Goal: Find specific page/section: Find specific page/section

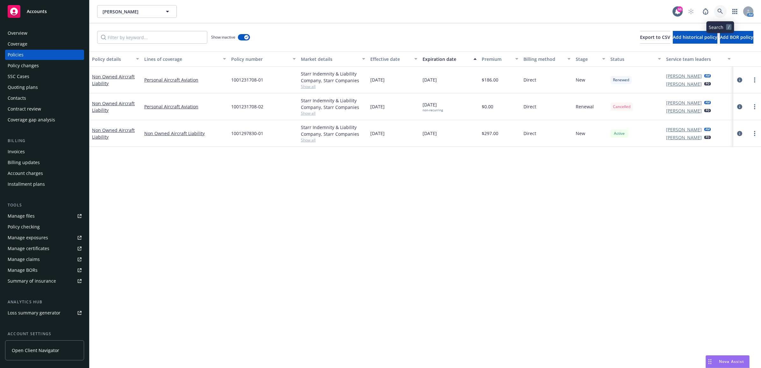
click at [717, 7] on link at bounding box center [720, 11] width 13 height 13
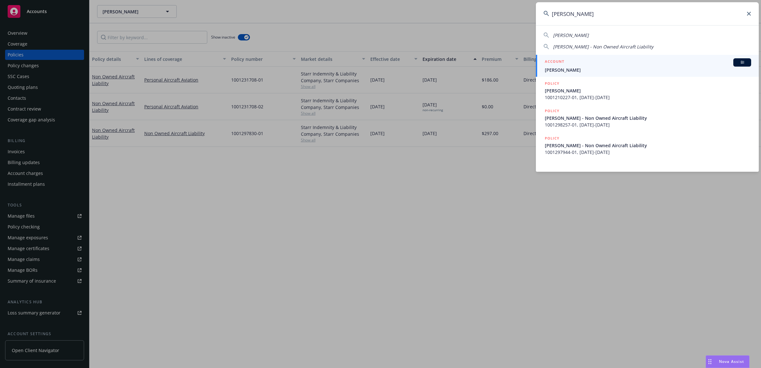
type input "[PERSON_NAME]"
click at [597, 70] on span "[PERSON_NAME]" at bounding box center [648, 70] width 206 height 7
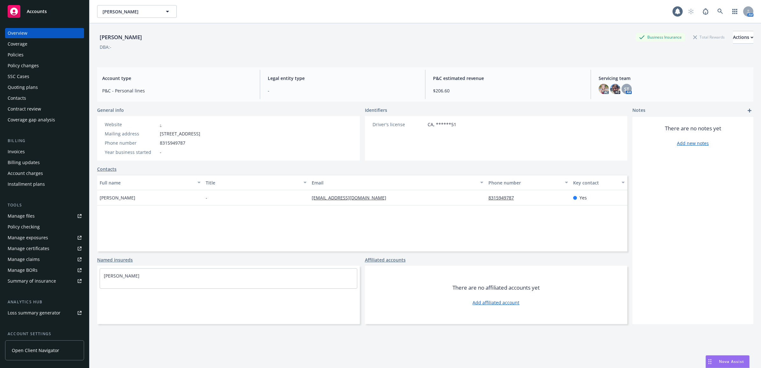
click at [21, 56] on div "Policies" at bounding box center [16, 55] width 16 height 10
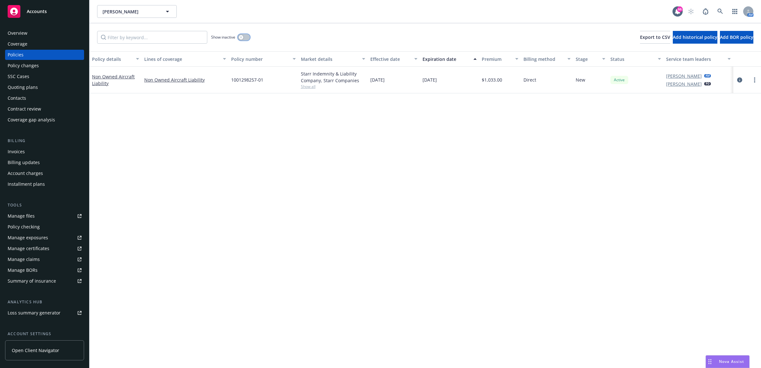
click at [247, 37] on button "button" at bounding box center [244, 37] width 12 height 6
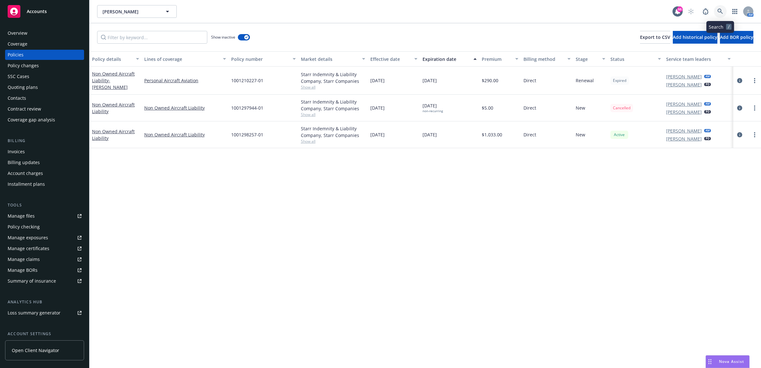
click at [720, 10] on icon at bounding box center [721, 12] width 6 height 6
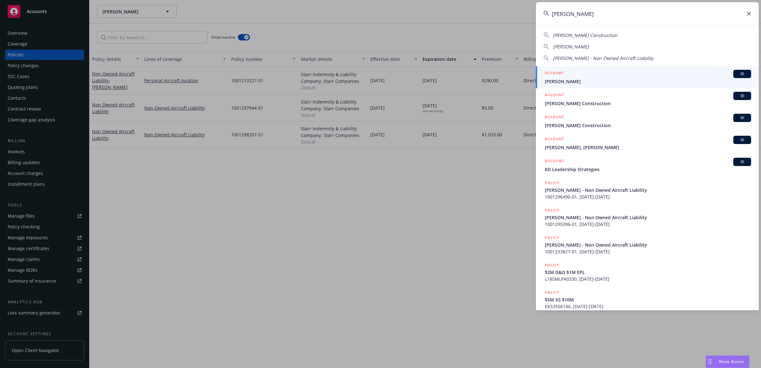
type input "[PERSON_NAME]"
click at [600, 80] on span "[PERSON_NAME]" at bounding box center [648, 81] width 206 height 7
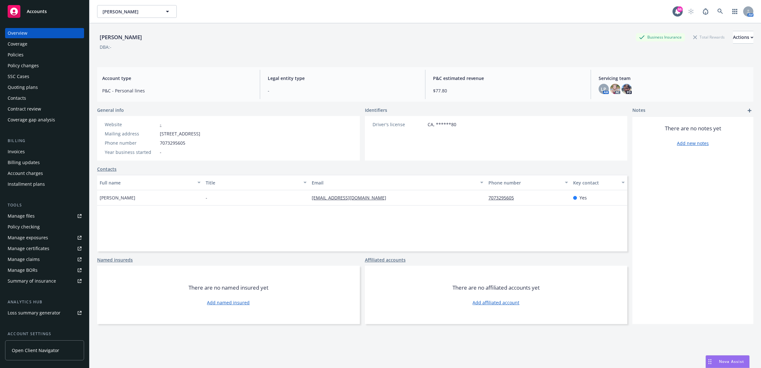
click at [40, 55] on div "Policies" at bounding box center [45, 55] width 74 height 10
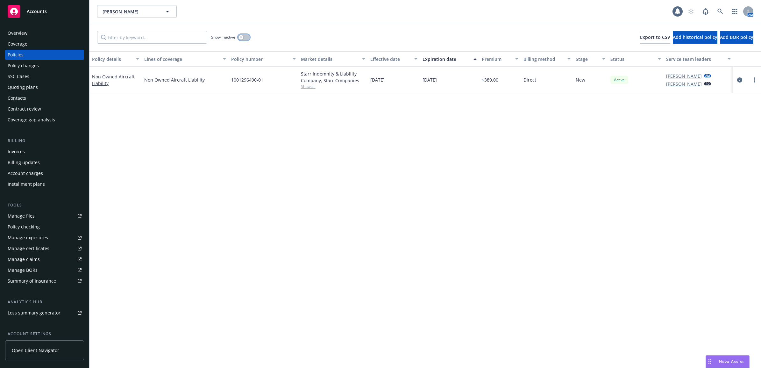
click at [246, 39] on button "button" at bounding box center [244, 37] width 12 height 6
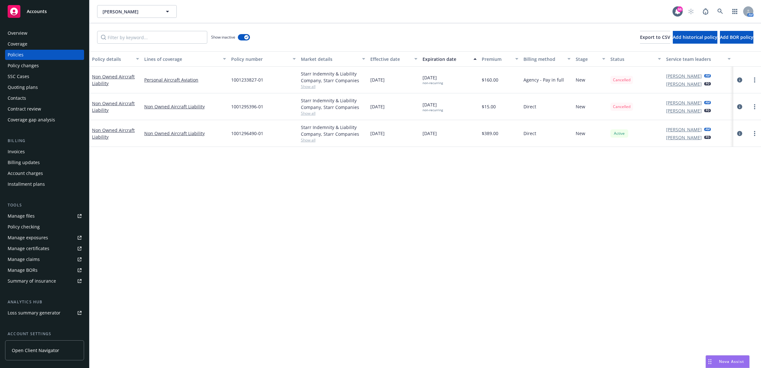
click at [25, 147] on div "Invoices" at bounding box center [45, 152] width 74 height 10
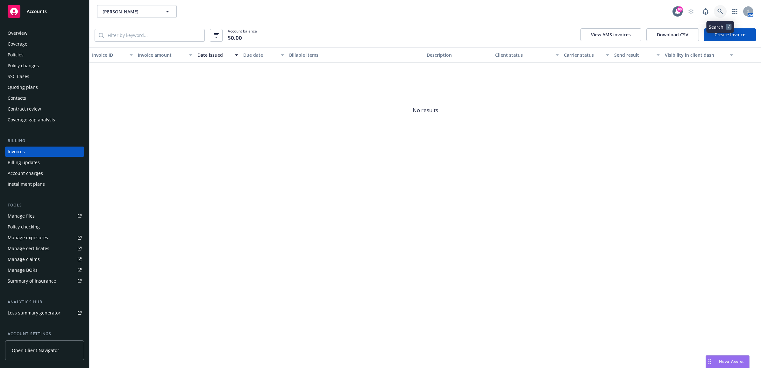
click at [717, 10] on link at bounding box center [720, 11] width 13 height 13
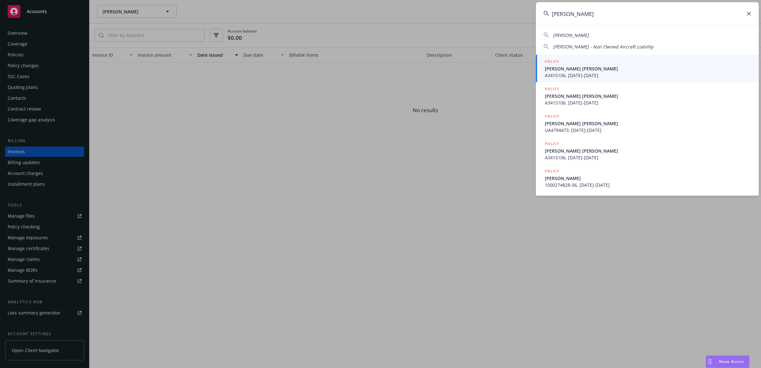
click at [597, 34] on div "[PERSON_NAME]" at bounding box center [648, 35] width 208 height 7
type input "[PERSON_NAME]"
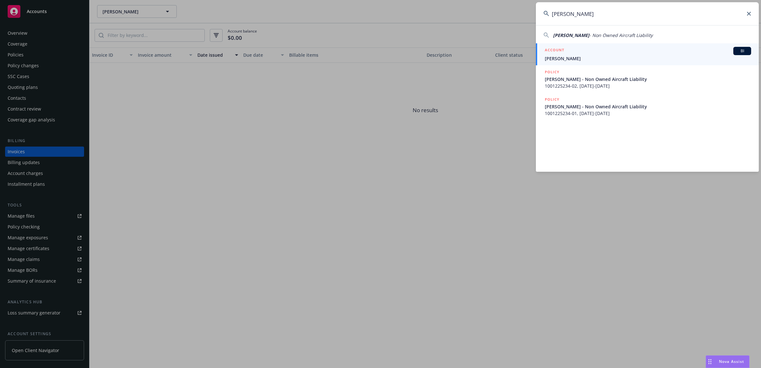
click at [574, 54] on div "ACCOUNT BI" at bounding box center [648, 51] width 206 height 8
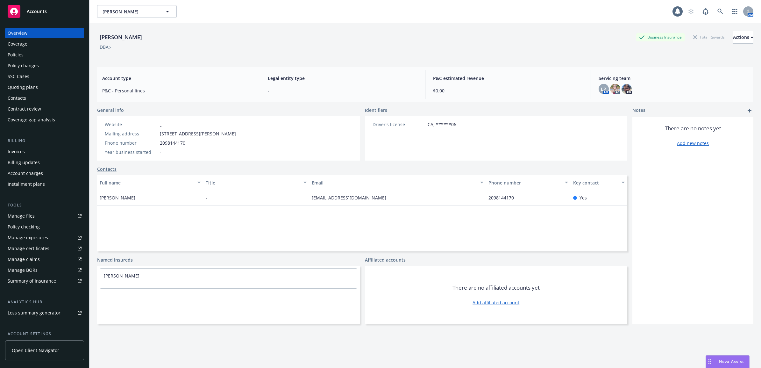
click at [40, 56] on div "Policies" at bounding box center [45, 55] width 74 height 10
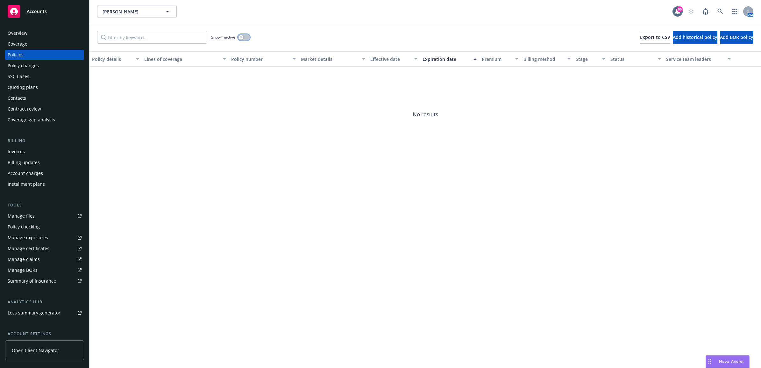
click at [245, 34] on button "button" at bounding box center [244, 37] width 12 height 6
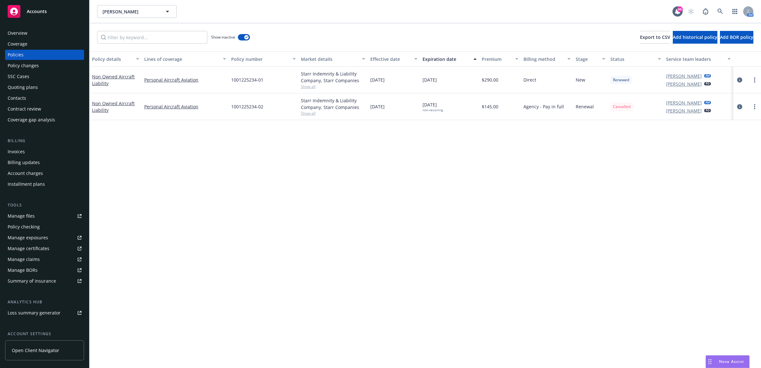
click at [33, 147] on div "Invoices" at bounding box center [45, 152] width 74 height 10
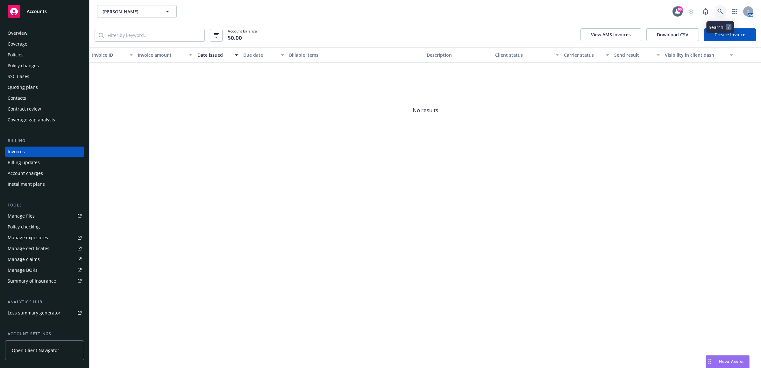
click at [721, 11] on icon at bounding box center [721, 12] width 6 height 6
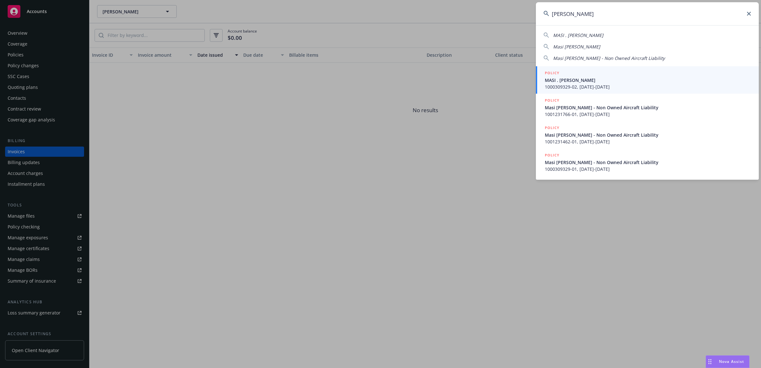
click at [573, 46] on span "Masi [PERSON_NAME]" at bounding box center [576, 47] width 47 height 6
type input "Masi [PERSON_NAME]"
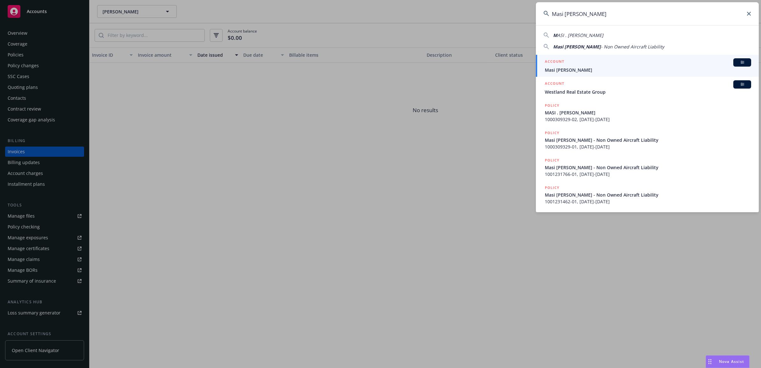
click at [583, 64] on div "ACCOUNT BI" at bounding box center [648, 62] width 206 height 8
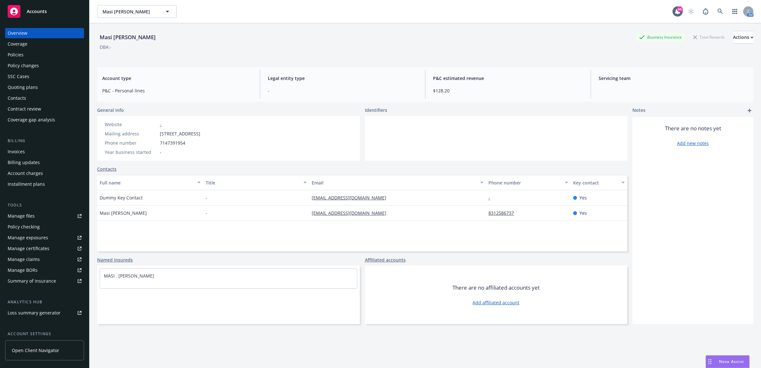
click at [49, 55] on div "Policies" at bounding box center [45, 55] width 74 height 10
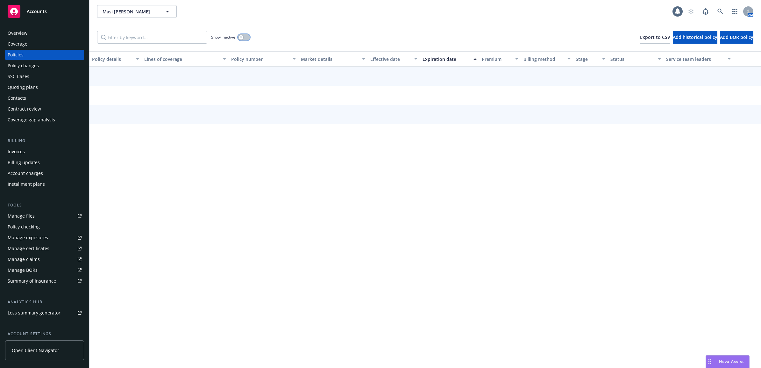
click at [245, 35] on button "button" at bounding box center [244, 37] width 12 height 6
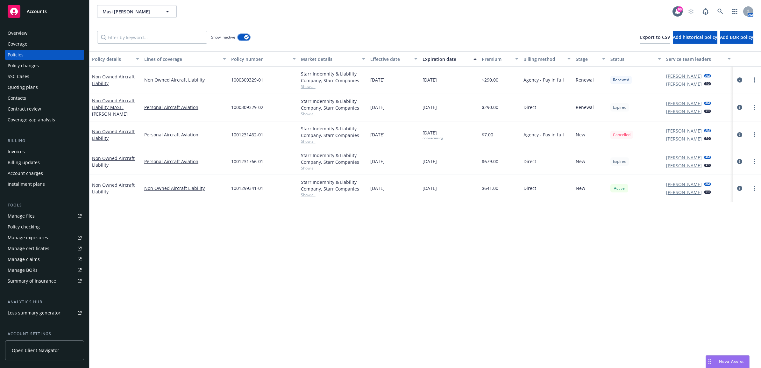
click at [245, 35] on div "button" at bounding box center [246, 37] width 4 height 4
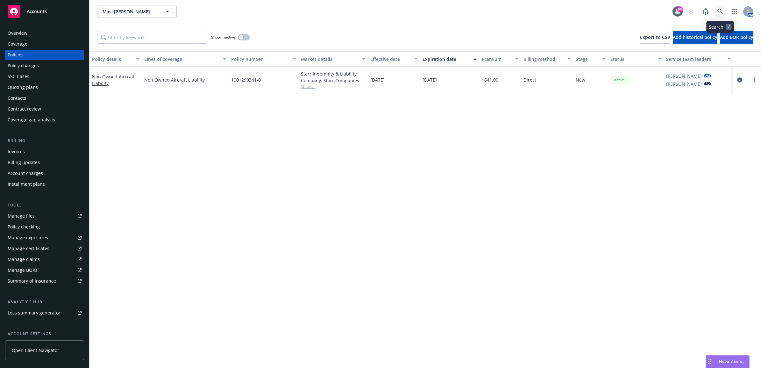
click at [722, 9] on icon at bounding box center [721, 12] width 6 height 6
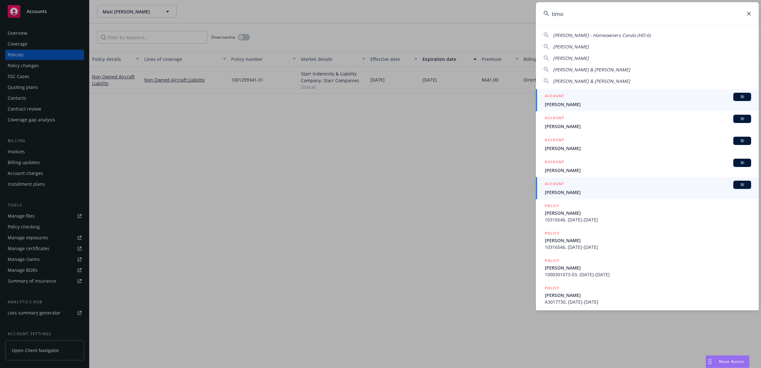
type input "timo"
click at [580, 187] on div "ACCOUNT BI" at bounding box center [648, 185] width 206 height 8
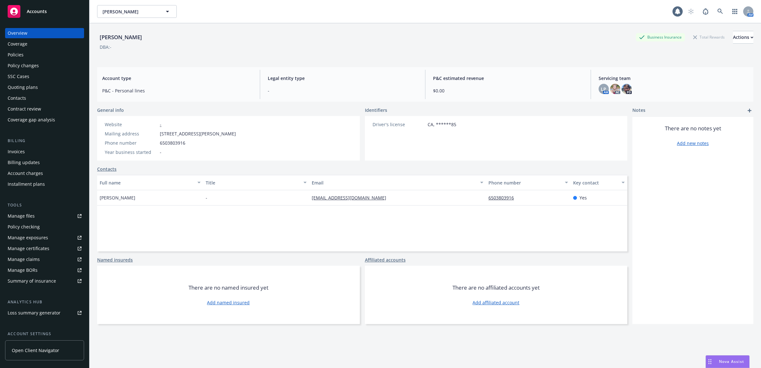
click at [39, 54] on div "Policies" at bounding box center [45, 55] width 74 height 10
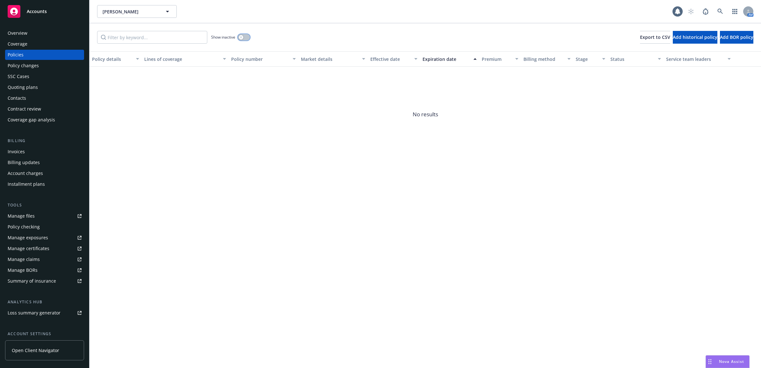
click at [246, 37] on button "button" at bounding box center [244, 37] width 12 height 6
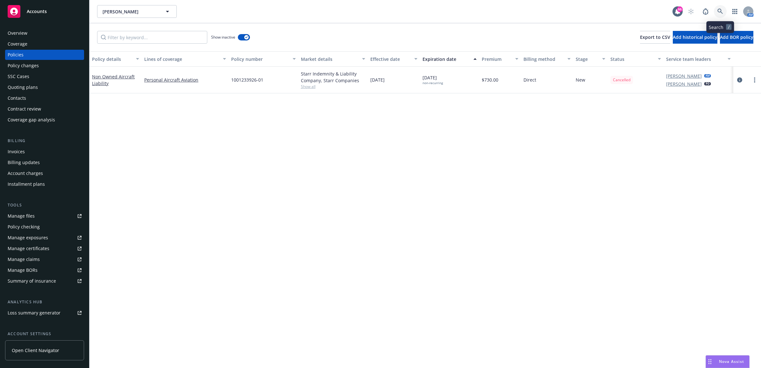
click at [721, 9] on icon at bounding box center [720, 11] width 5 height 5
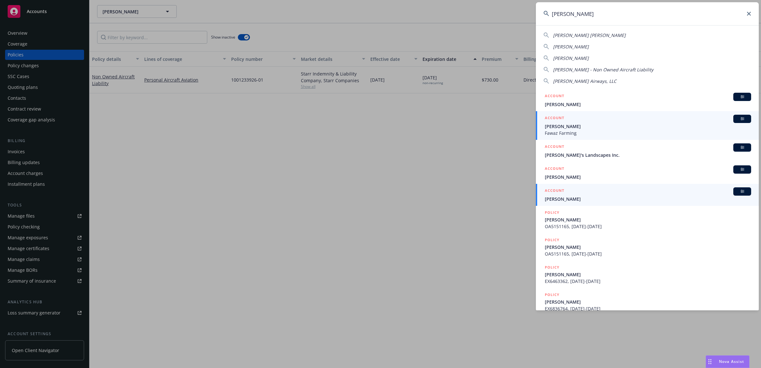
type input "[PERSON_NAME]"
click at [579, 197] on span "[PERSON_NAME]" at bounding box center [648, 199] width 206 height 7
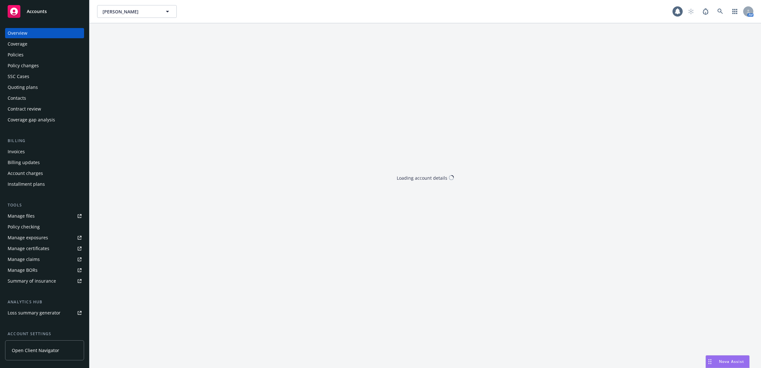
click at [23, 55] on div "Policies" at bounding box center [16, 55] width 16 height 10
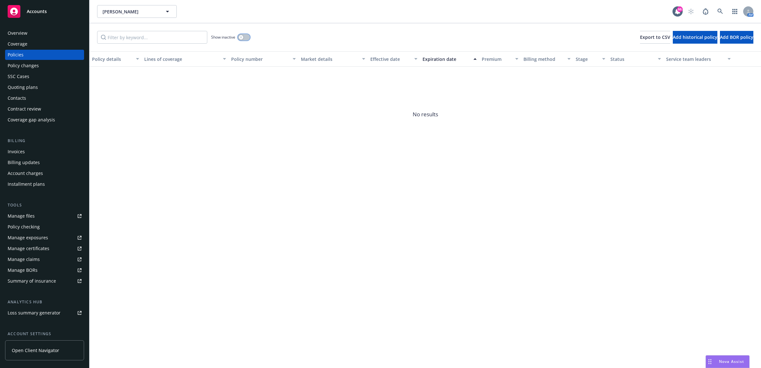
click at [241, 36] on icon "button" at bounding box center [241, 37] width 3 height 3
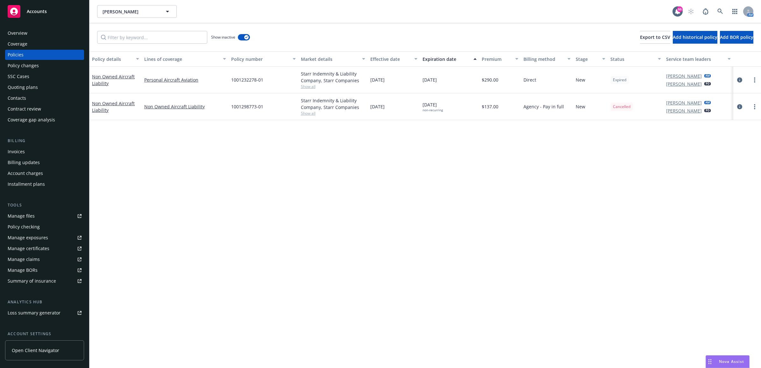
click at [36, 154] on div "Invoices" at bounding box center [45, 152] width 74 height 10
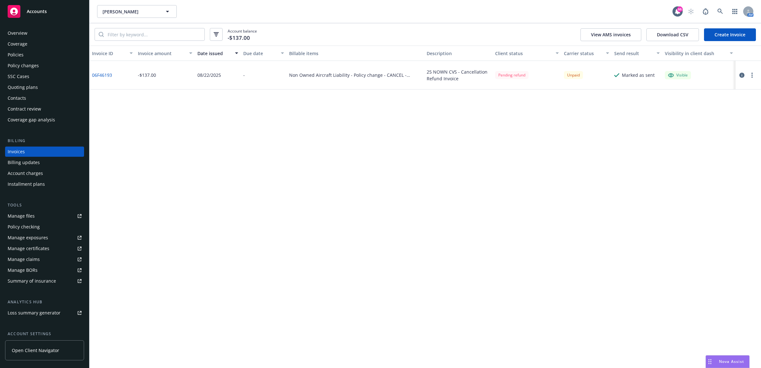
click at [33, 56] on div "Policies" at bounding box center [45, 55] width 74 height 10
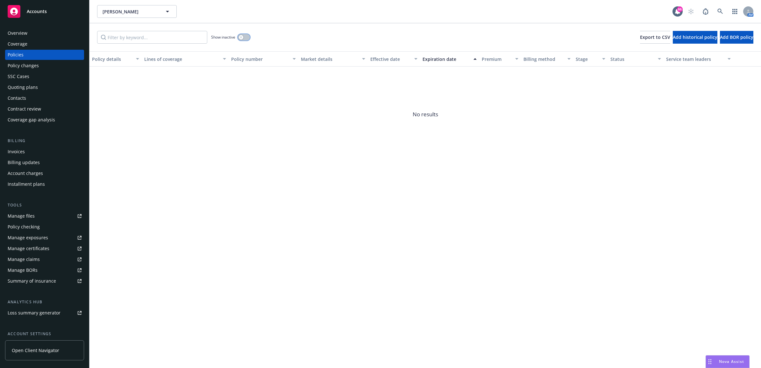
click at [247, 38] on button "button" at bounding box center [244, 37] width 12 height 6
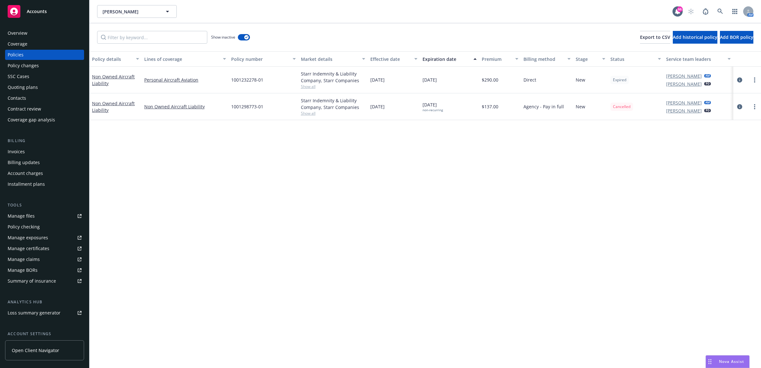
click at [38, 152] on div "Invoices" at bounding box center [45, 152] width 74 height 10
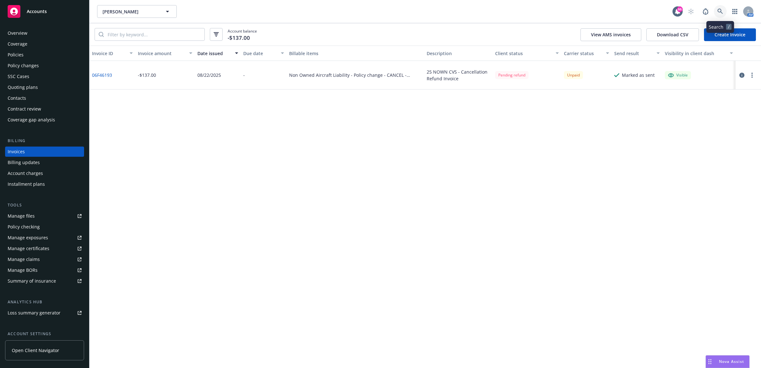
click at [720, 10] on icon at bounding box center [721, 12] width 6 height 6
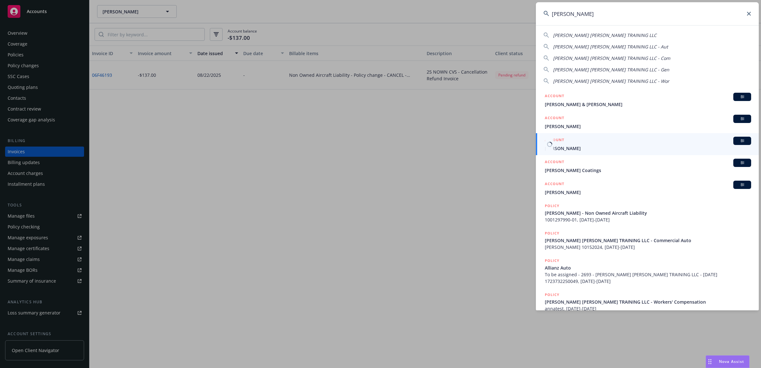
type input "[PERSON_NAME]"
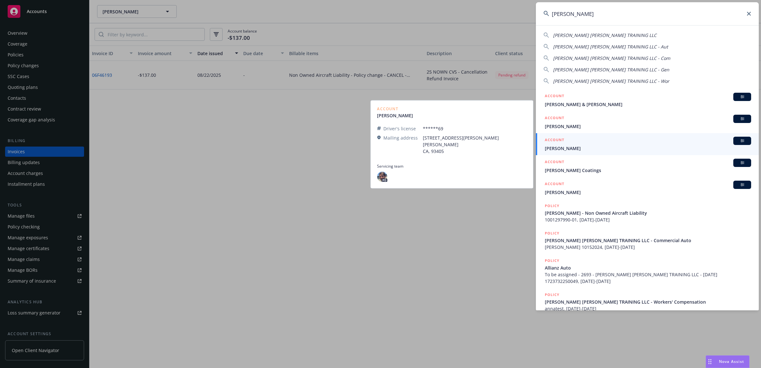
click at [587, 147] on span "[PERSON_NAME]" at bounding box center [648, 148] width 206 height 7
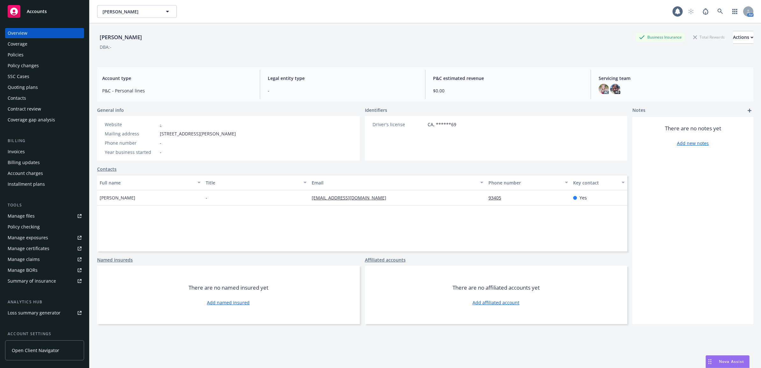
click at [49, 56] on div "Policies" at bounding box center [45, 55] width 74 height 10
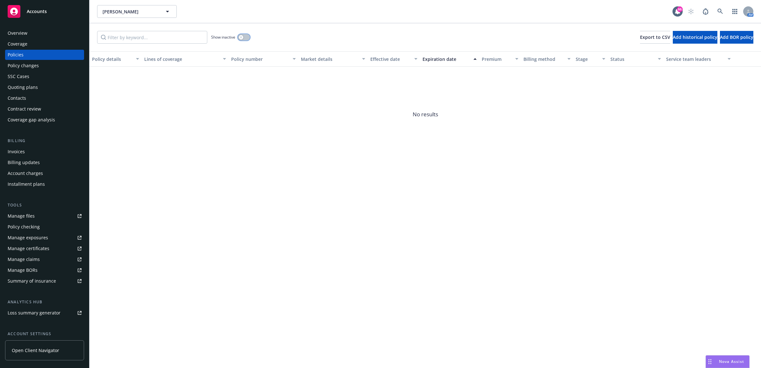
click at [242, 34] on button "button" at bounding box center [244, 37] width 12 height 6
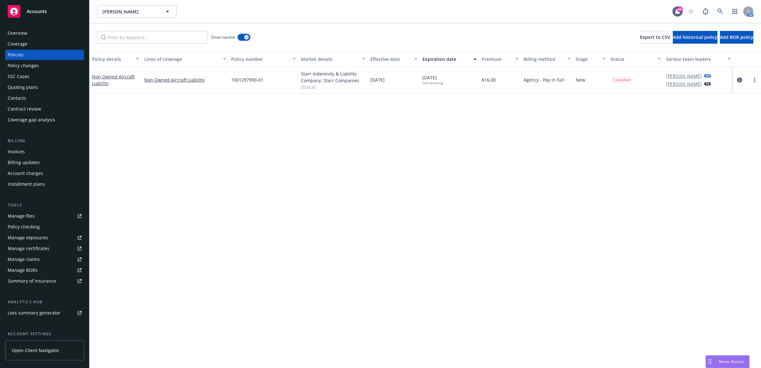
click at [241, 38] on button "button" at bounding box center [244, 37] width 12 height 6
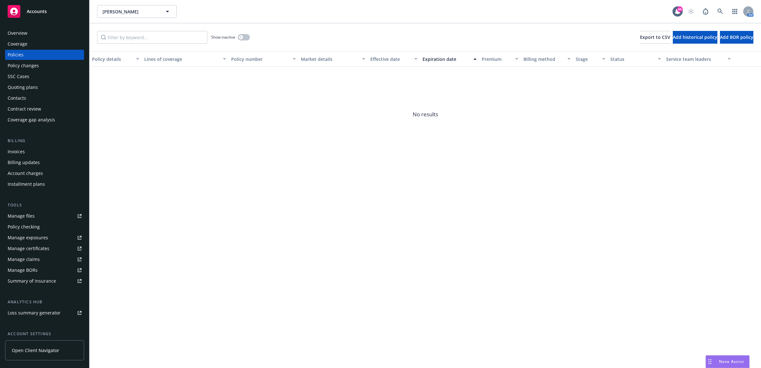
click at [29, 149] on div "Invoices" at bounding box center [45, 152] width 74 height 10
